Goal: Task Accomplishment & Management: Manage account settings

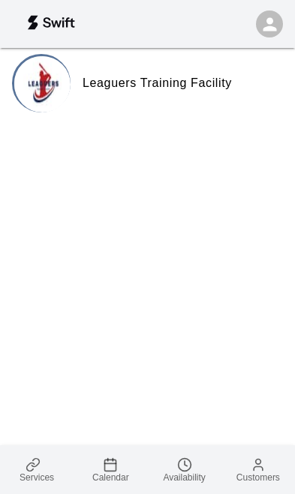
click at [106, 472] on span "Calendar" at bounding box center [110, 477] width 37 height 10
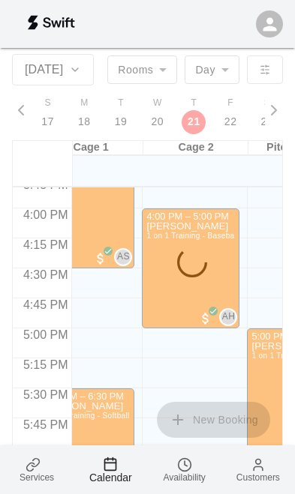
scroll to position [0, 33]
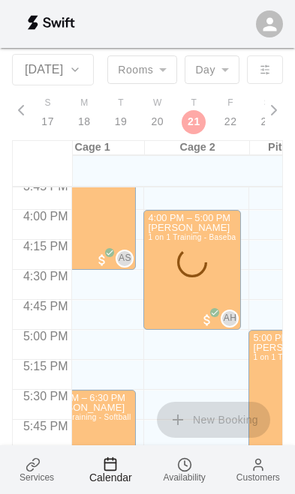
click at [214, 298] on div "Lincoln Bergen 1 on 1 Training - Baseball" at bounding box center [192, 470] width 88 height 494
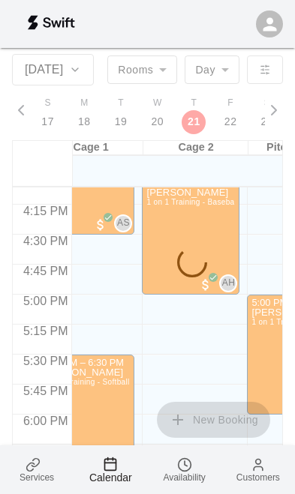
scroll to position [1916, 35]
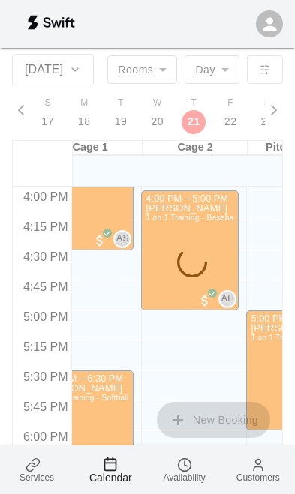
click at [190, 474] on span "Availability" at bounding box center [184, 477] width 42 height 10
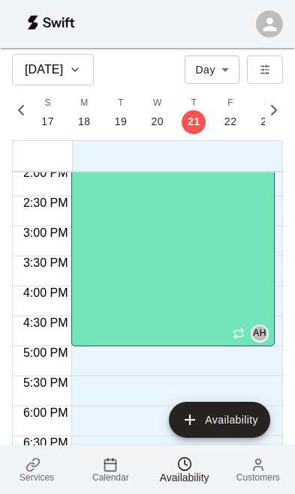
click at [229, 337] on div "[PERSON_NAME] Pitching Area, Cage 2, Cage 1 AH" at bounding box center [173, 247] width 194 height 494
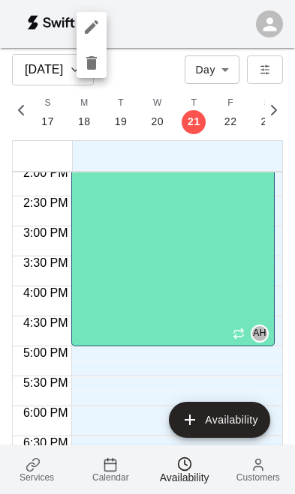
click at [171, 344] on div at bounding box center [147, 247] width 295 height 494
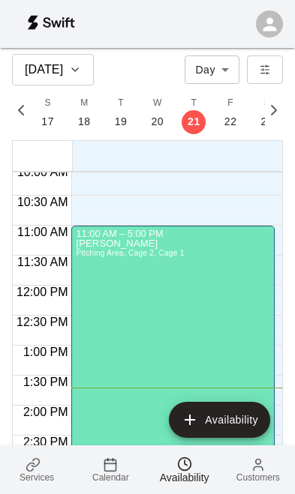
click at [174, 226] on div "11:00 AM – 5:00 PM [PERSON_NAME] Pitching Area, Cage 2, Cage 1 AH" at bounding box center [172, 406] width 203 height 360
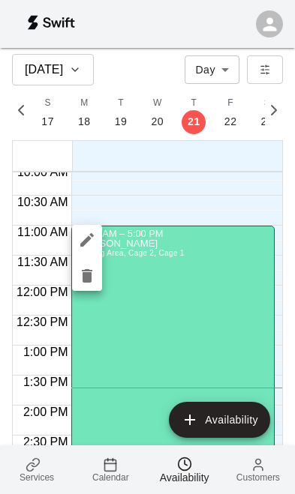
click at [91, 241] on icon "edit" at bounding box center [87, 240] width 18 height 18
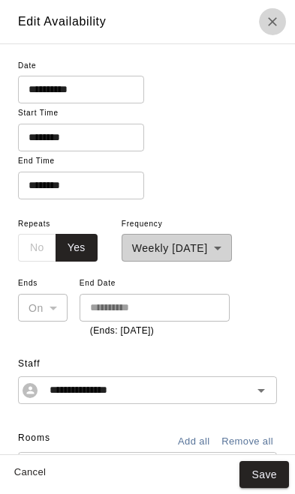
click at [268, 23] on icon "Close" at bounding box center [272, 21] width 15 height 15
type input "**********"
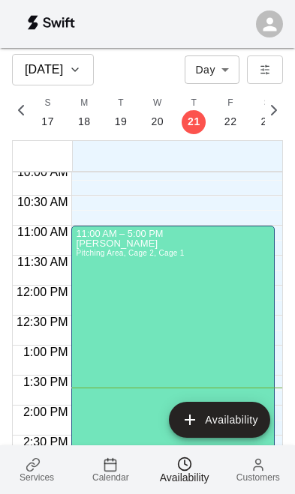
click at [150, 231] on div "11:00 AM – 5:00 PM" at bounding box center [173, 233] width 194 height 11
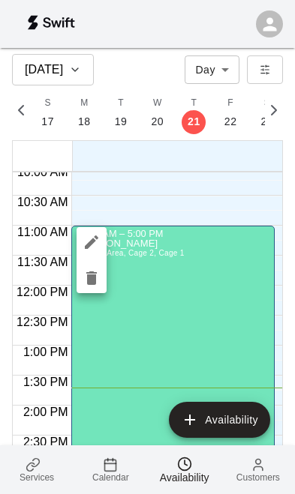
click at [181, 217] on div at bounding box center [147, 247] width 295 height 494
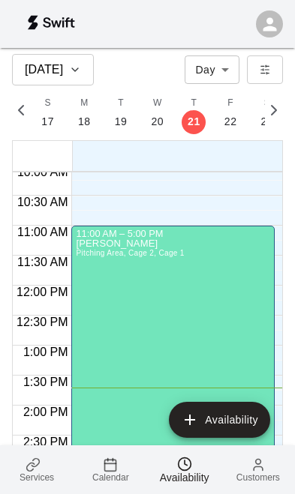
click at [99, 270] on div "[PERSON_NAME] Pitching Area, Cage 2, Cage 1" at bounding box center [130, 486] width 108 height 494
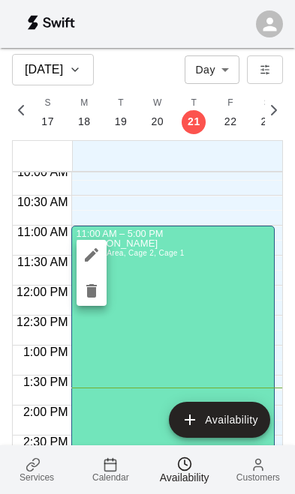
click at [100, 292] on button "delete" at bounding box center [91, 291] width 30 height 30
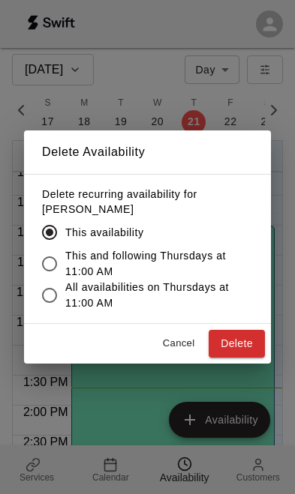
click at [250, 341] on button "Delete" at bounding box center [236, 344] width 56 height 28
